Goal: Information Seeking & Learning: Learn about a topic

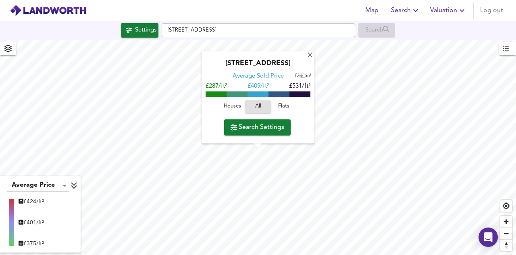
type input "380"
click at [258, 129] on span "Search Settings" at bounding box center [258, 126] width 54 height 11
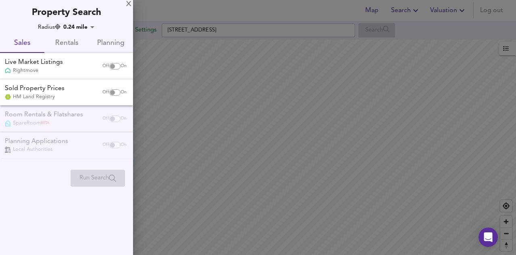
click at [112, 64] on input "checkbox" at bounding box center [112, 66] width 19 height 6
checkbox input "true"
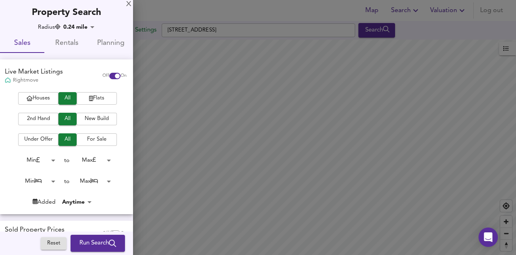
click at [97, 99] on span "Flats" at bounding box center [97, 98] width 32 height 9
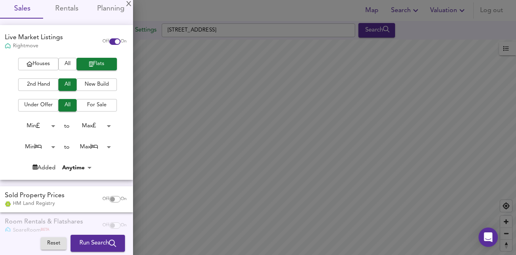
scroll to position [40, 0]
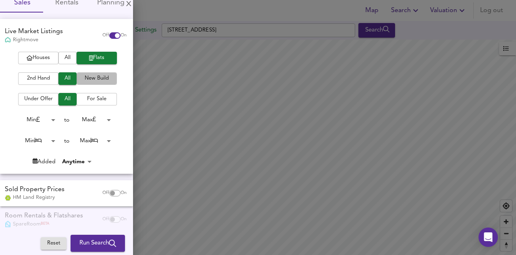
click at [85, 72] on button "New Build" at bounding box center [97, 78] width 40 height 13
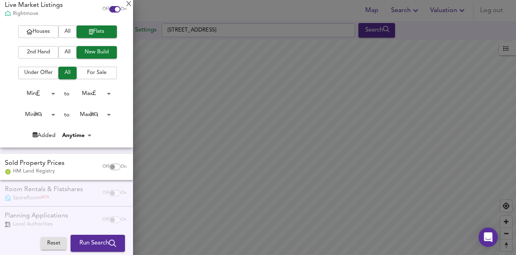
scroll to position [76, 0]
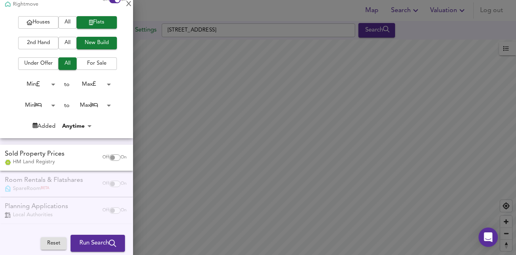
click at [108, 156] on input "checkbox" at bounding box center [112, 157] width 19 height 6
checkbox input "true"
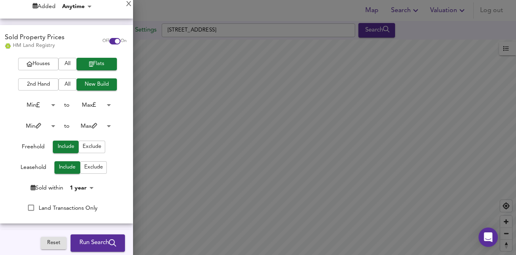
scroll to position [197, 0]
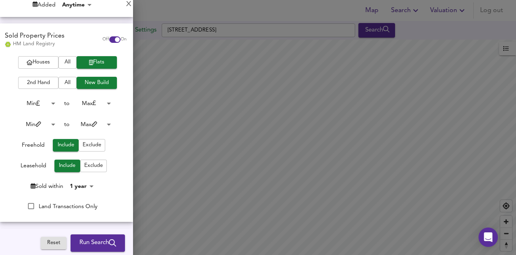
click at [86, 243] on span "Run Search" at bounding box center [97, 243] width 37 height 10
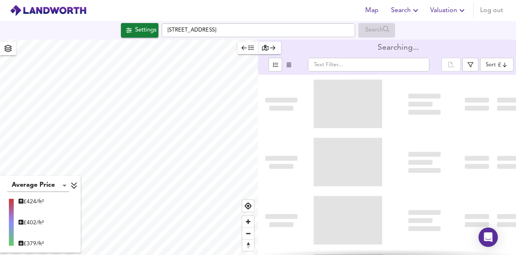
type input "bestdeal"
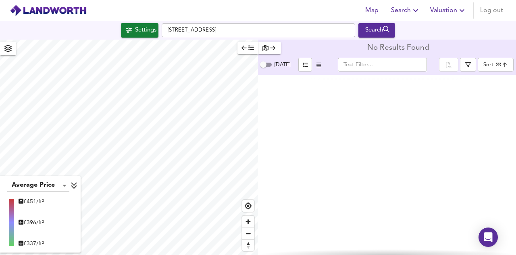
type input "473"
click at [139, 34] on div "Settings" at bounding box center [145, 30] width 21 height 10
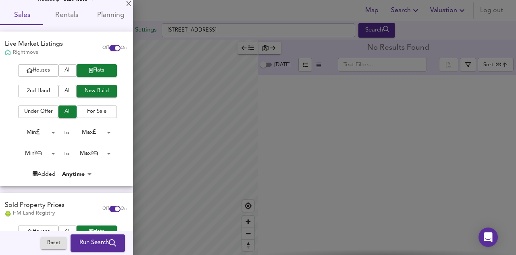
scroll to position [40, 0]
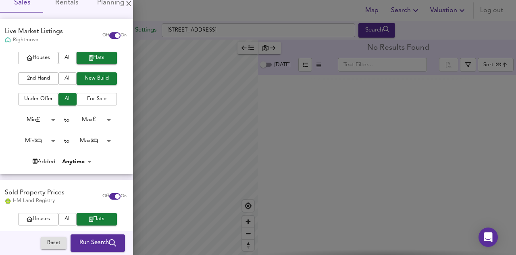
click at [82, 57] on span "Flats" at bounding box center [97, 57] width 32 height 9
click at [38, 57] on span "Houses" at bounding box center [38, 57] width 32 height 9
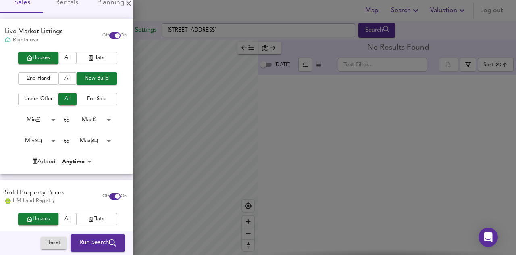
click at [37, 76] on span "2nd Hand" at bounding box center [38, 78] width 32 height 9
click at [63, 74] on span "All" at bounding box center [68, 78] width 10 height 9
click at [81, 58] on span "Flats" at bounding box center [97, 57] width 32 height 9
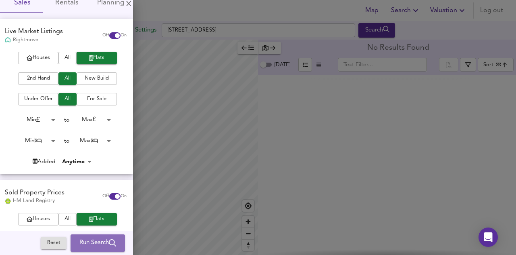
click at [90, 242] on span "Run Search" at bounding box center [97, 243] width 37 height 10
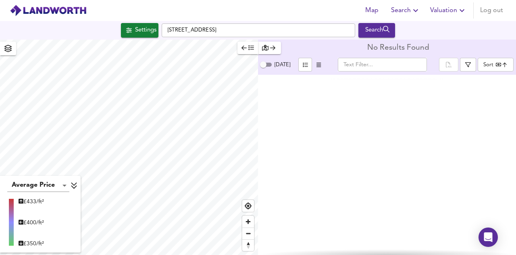
type input "bestdeal"
